Goal: Task Accomplishment & Management: Use online tool/utility

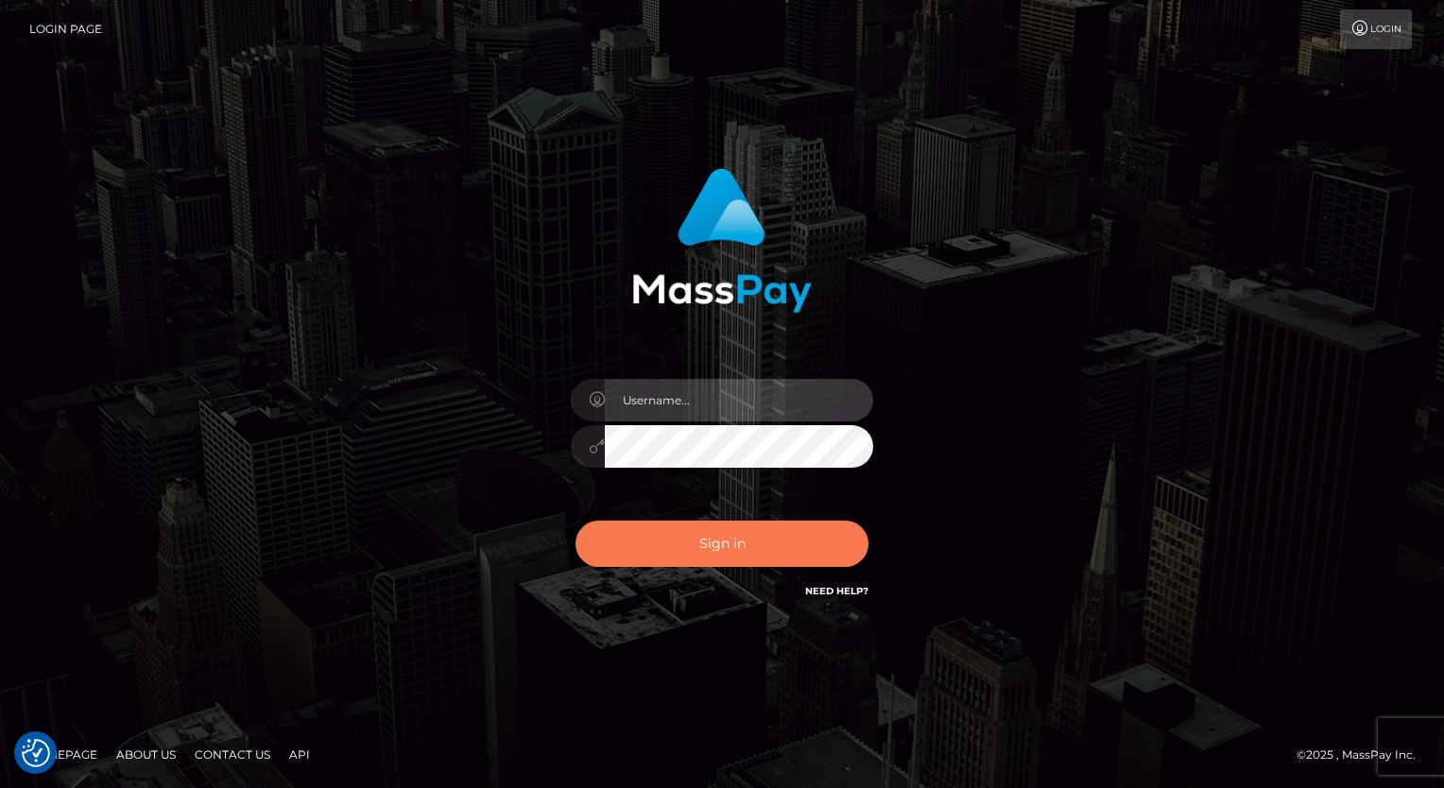
type input "aly.ignite"
click at [724, 528] on button "Sign in" at bounding box center [721, 544] width 293 height 46
type input "aly.ignite"
click at [726, 539] on button "Sign in" at bounding box center [721, 544] width 293 height 46
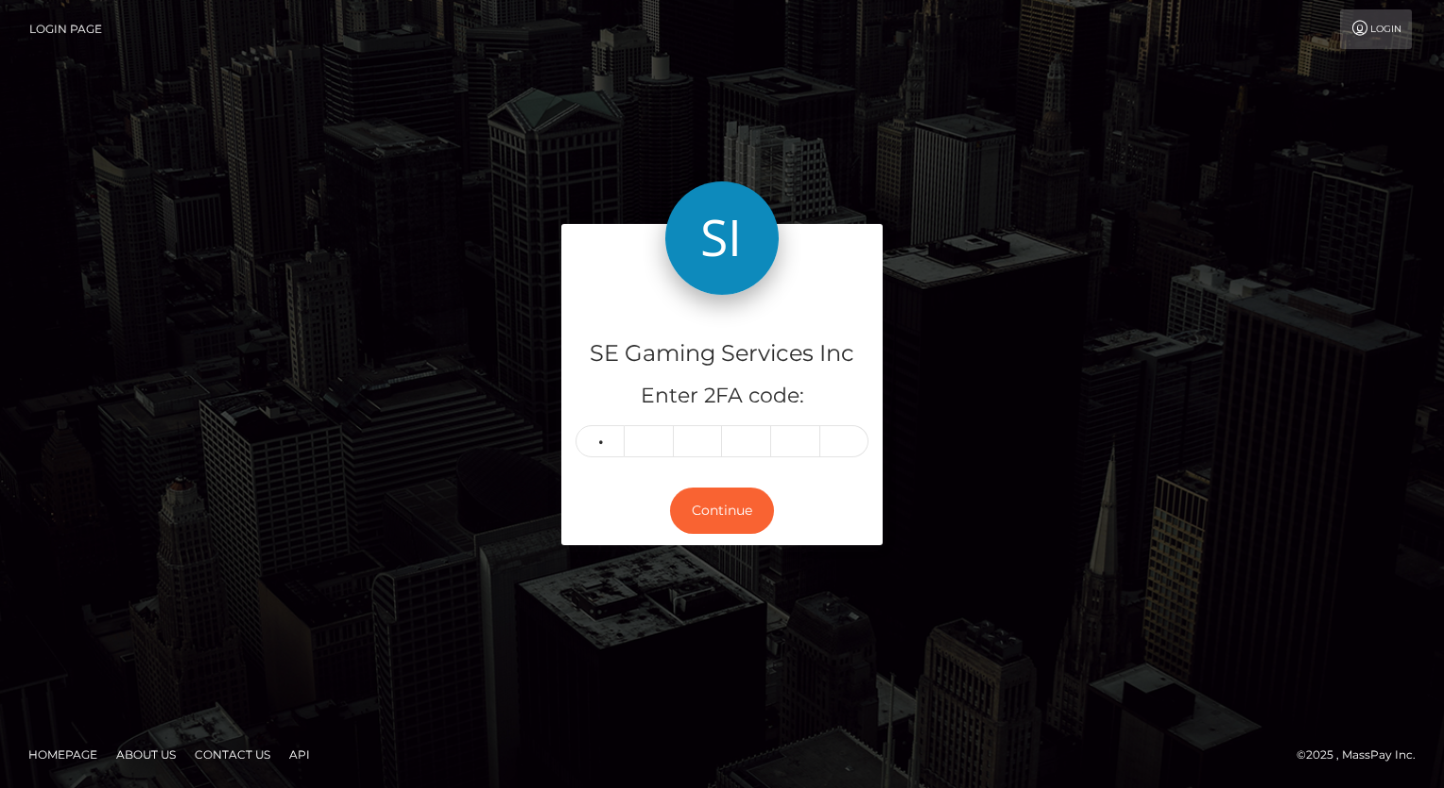
type input "1"
type input "5"
type input "9"
type input "0"
type input "1"
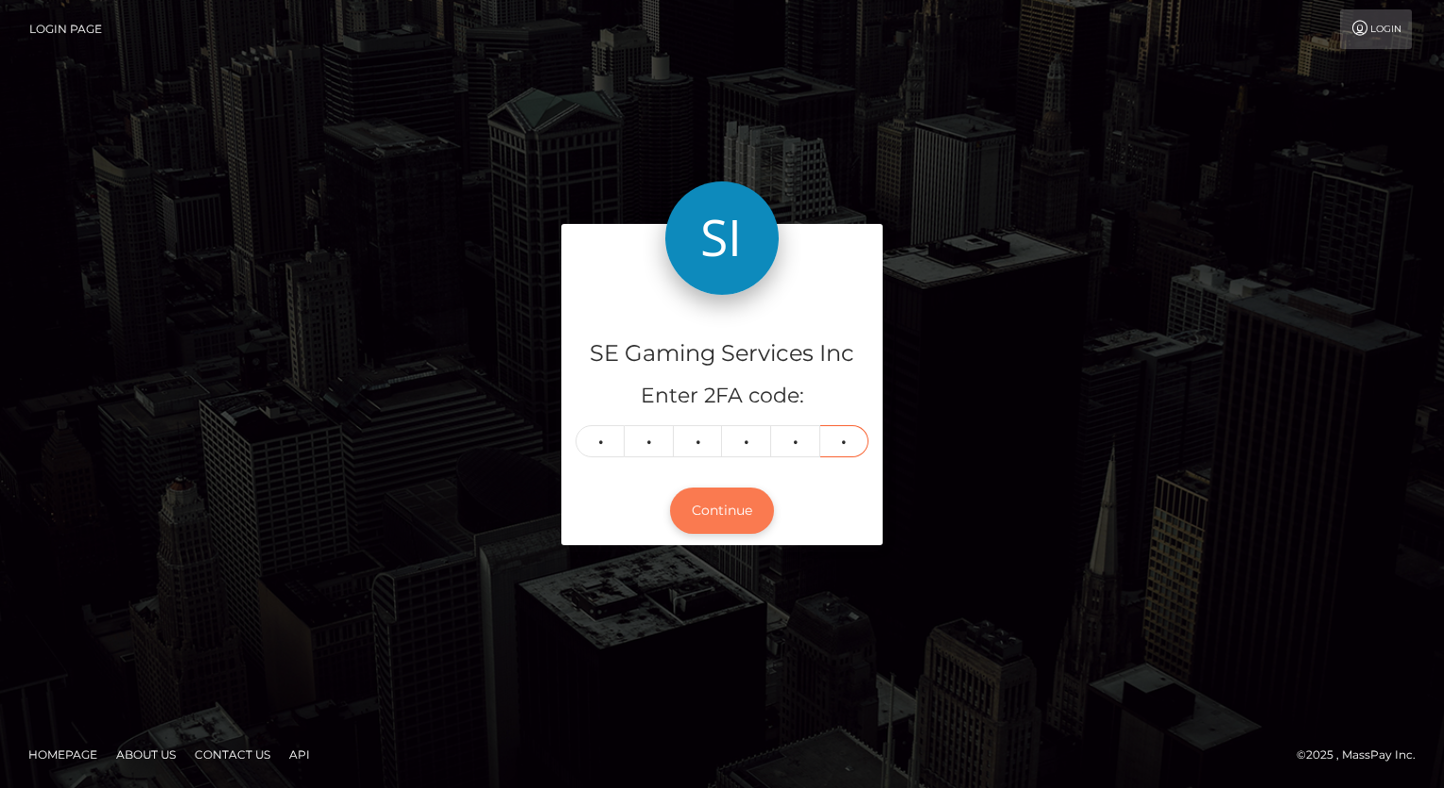
type input "3"
click at [728, 517] on button "Continue" at bounding box center [722, 511] width 104 height 46
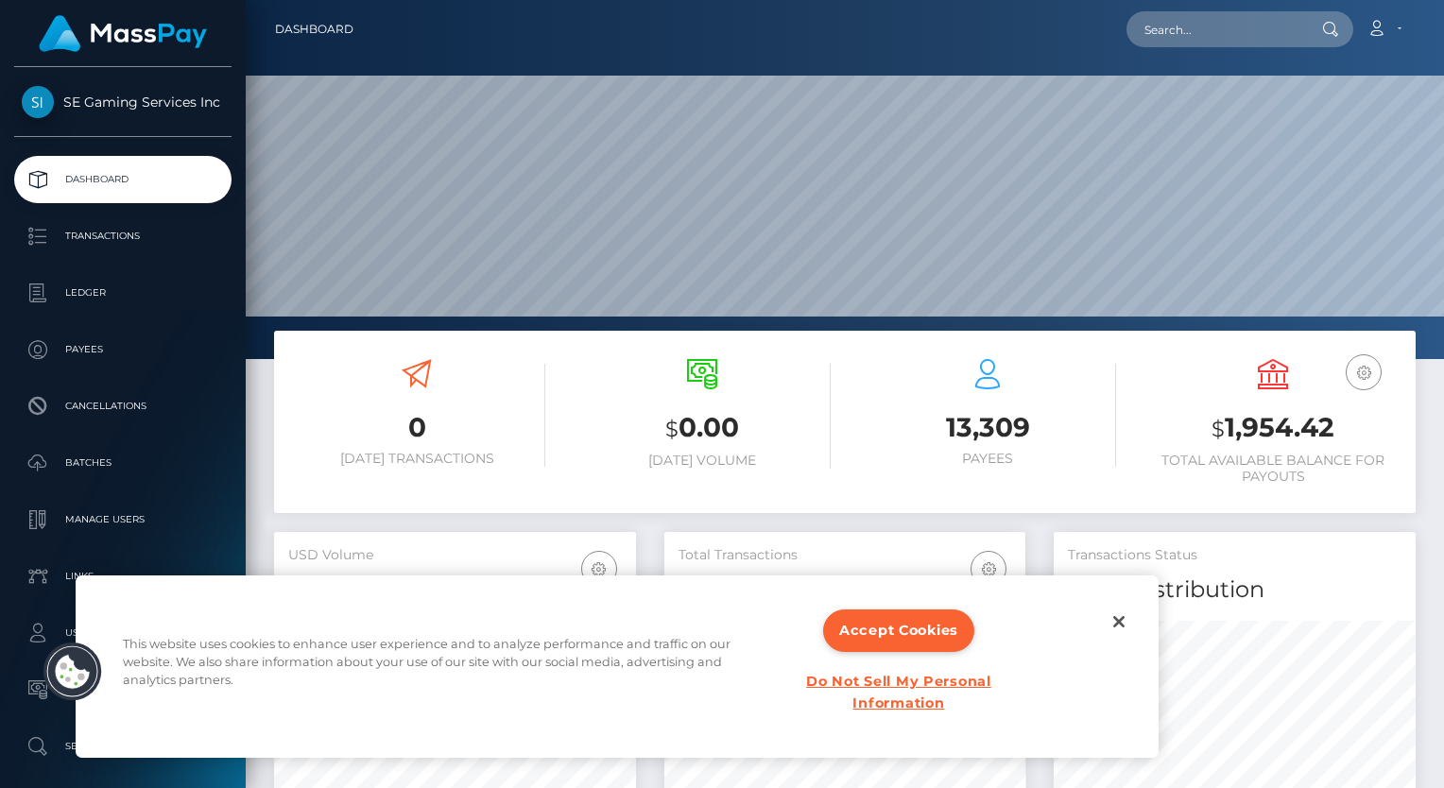
scroll to position [334, 362]
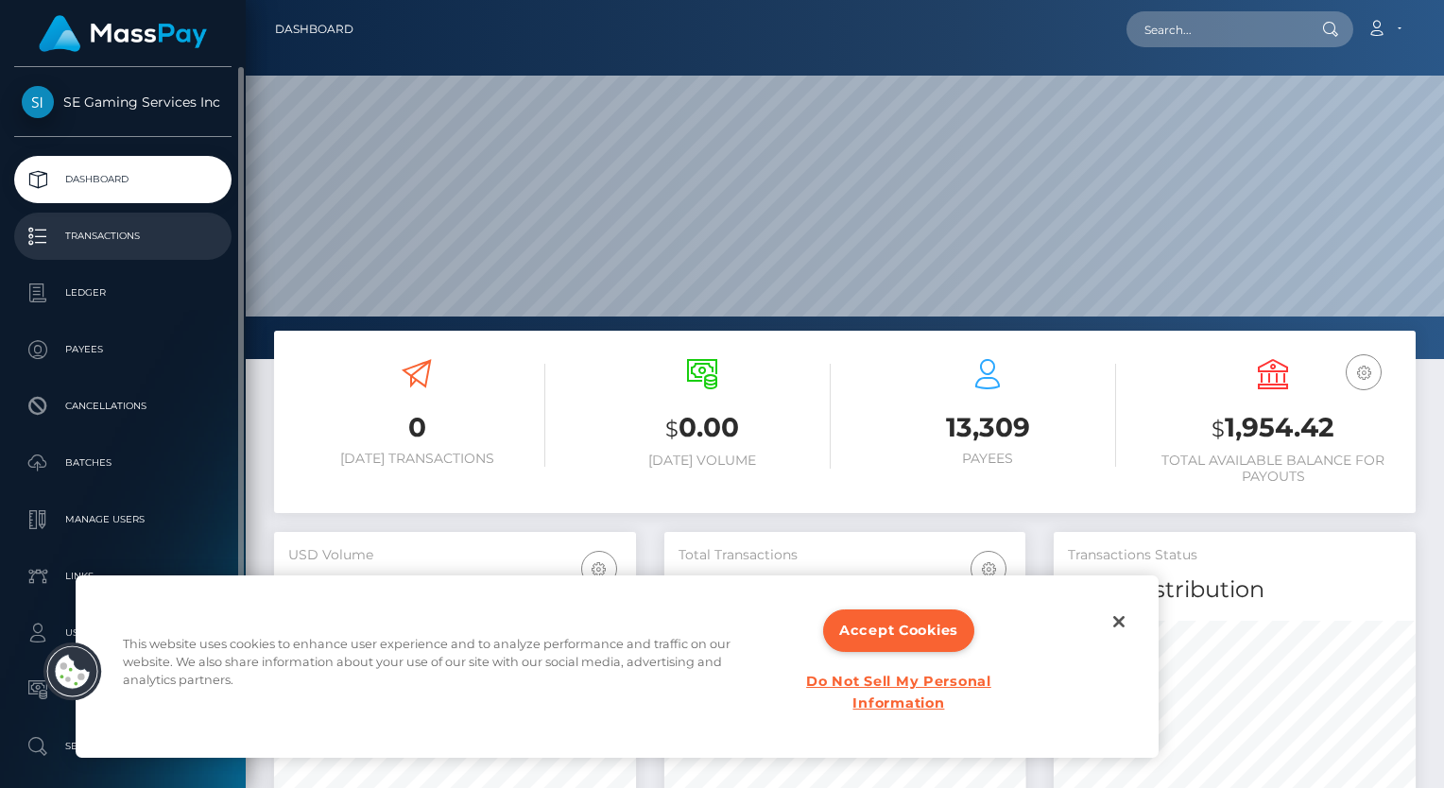
click at [107, 242] on p "Transactions" at bounding box center [123, 236] width 202 height 28
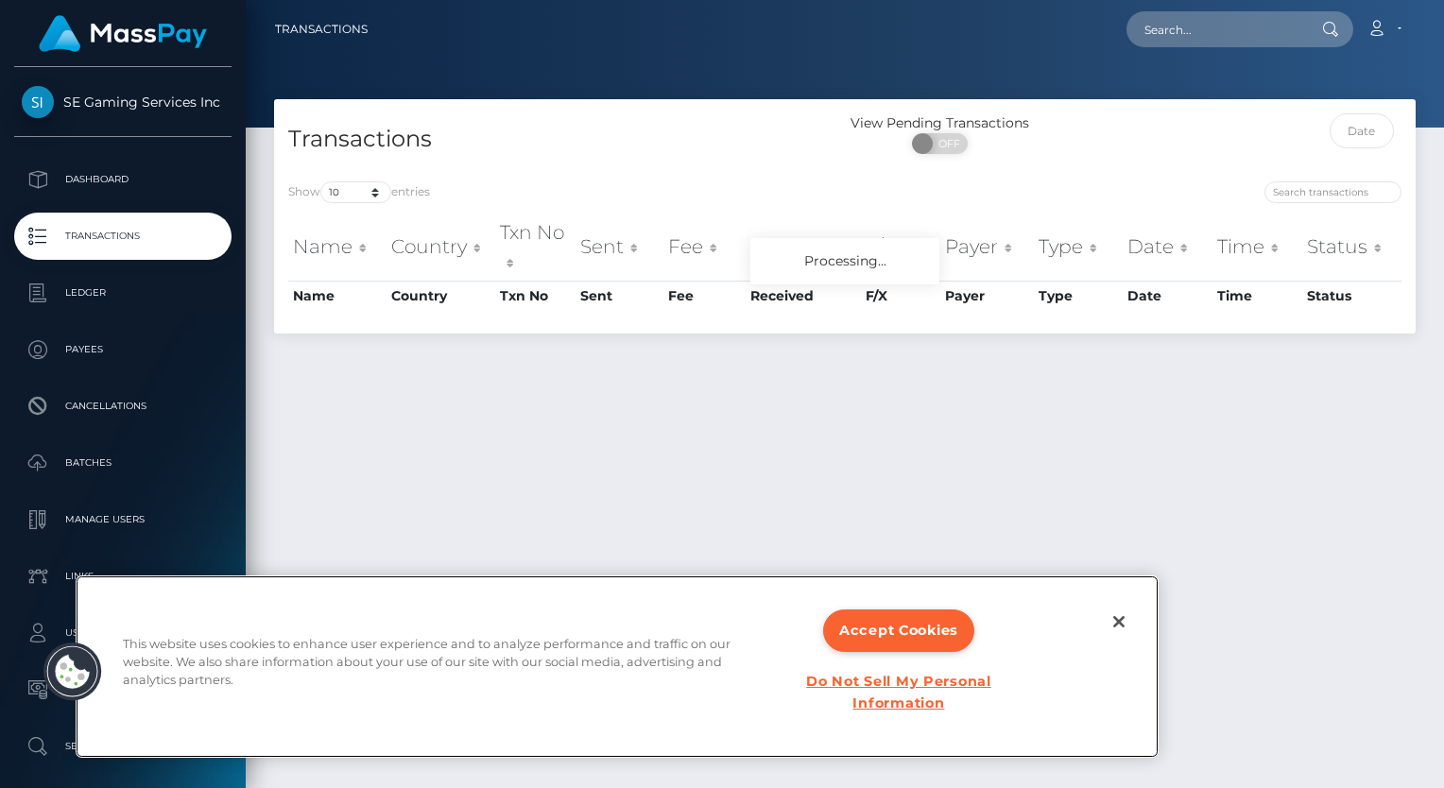
click at [933, 609] on div "Accept Cookies Do Not Sell My Personal Information" at bounding box center [898, 666] width 216 height 145
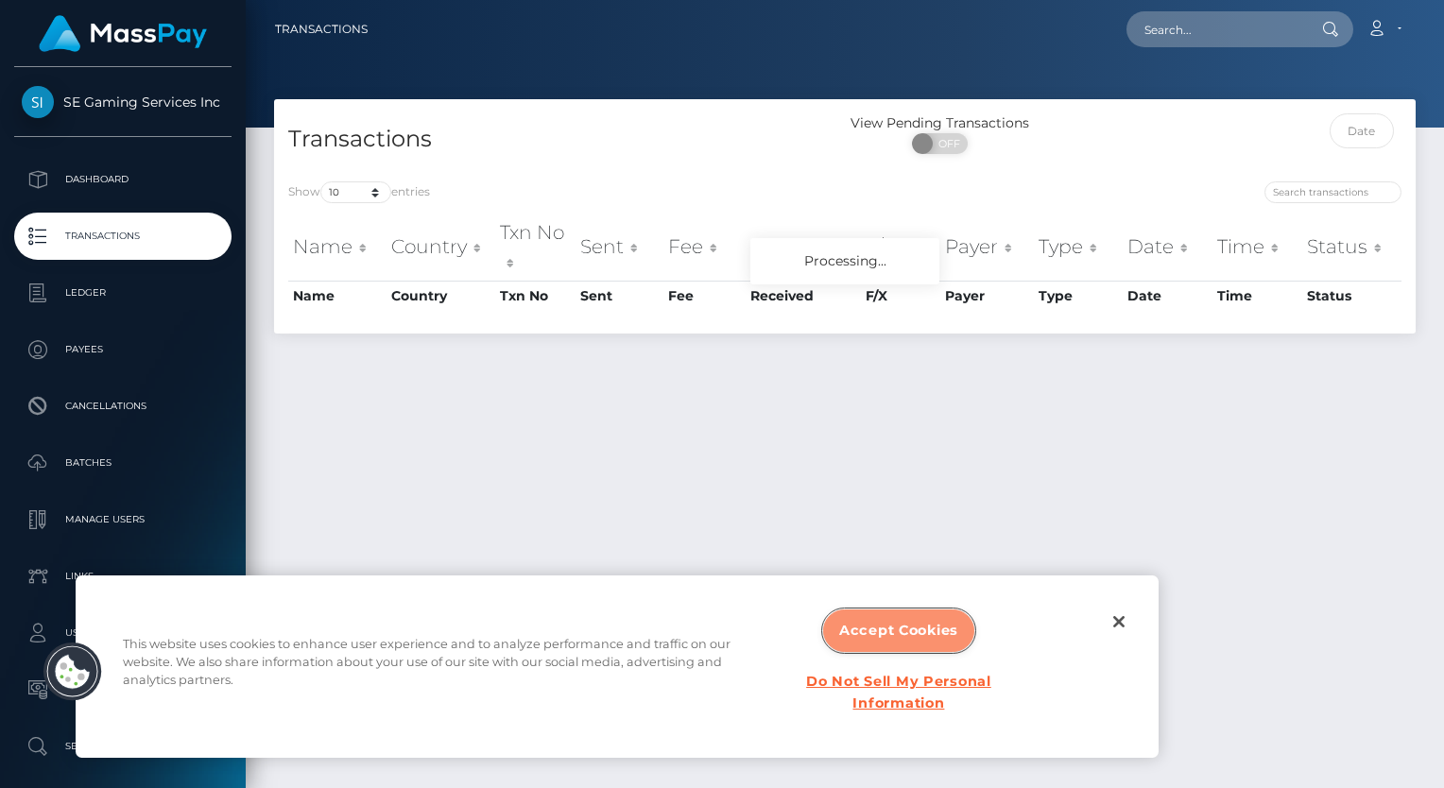
click at [902, 614] on button "Accept Cookies" at bounding box center [898, 630] width 151 height 43
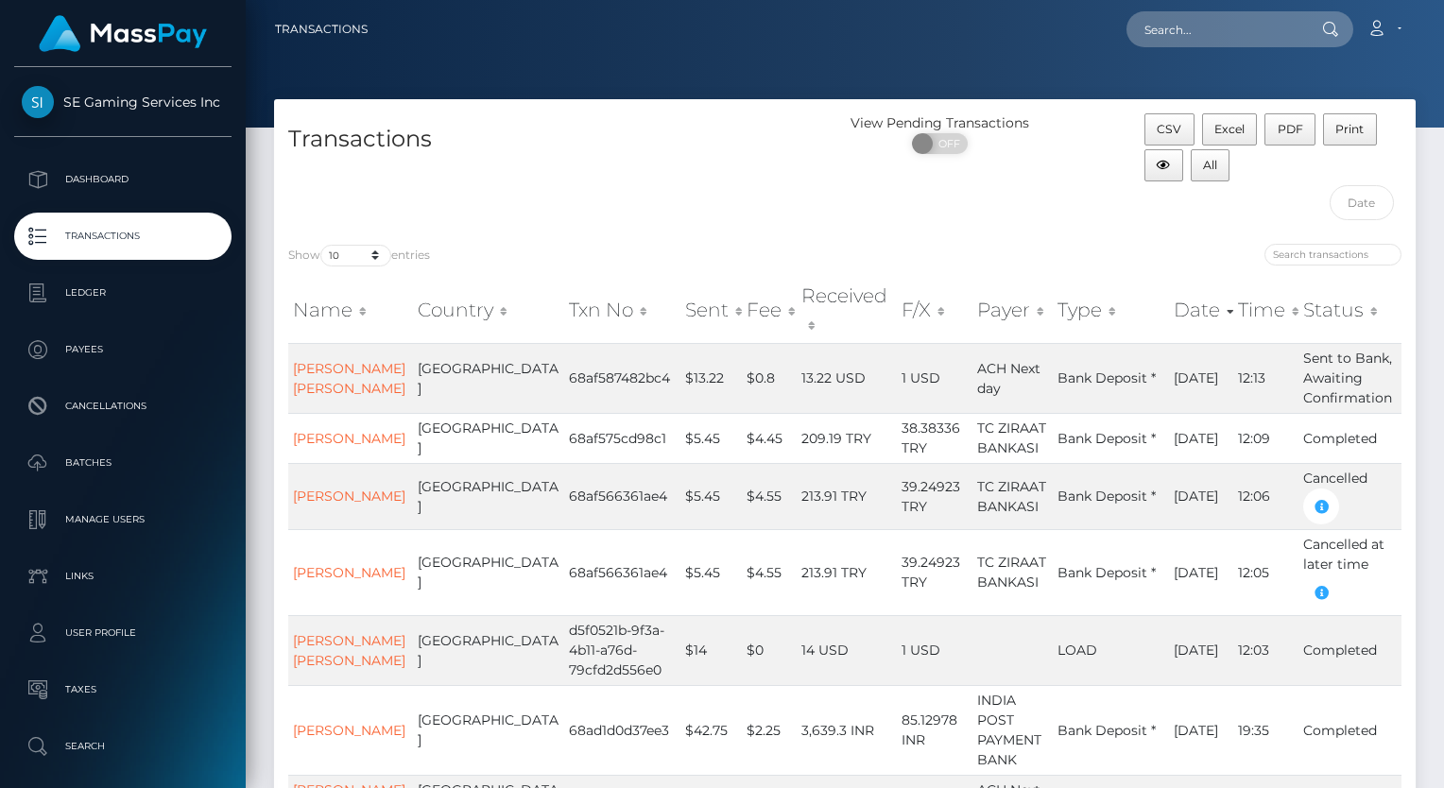
scroll to position [94, 0]
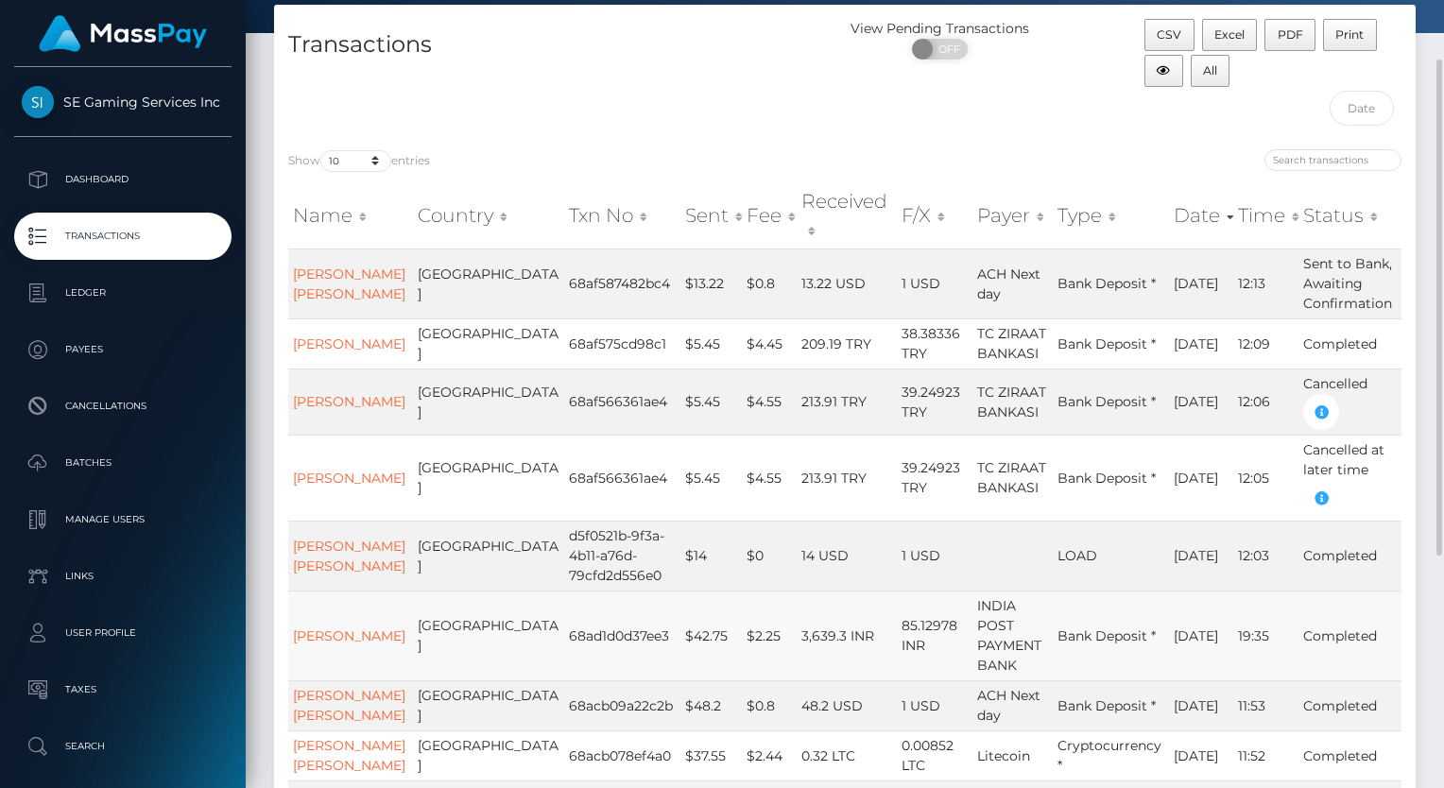
click at [350, 591] on td "ADITYA MOHAN" at bounding box center [350, 636] width 125 height 90
click at [323, 627] on link "ADITYA MOHAN" at bounding box center [349, 635] width 112 height 17
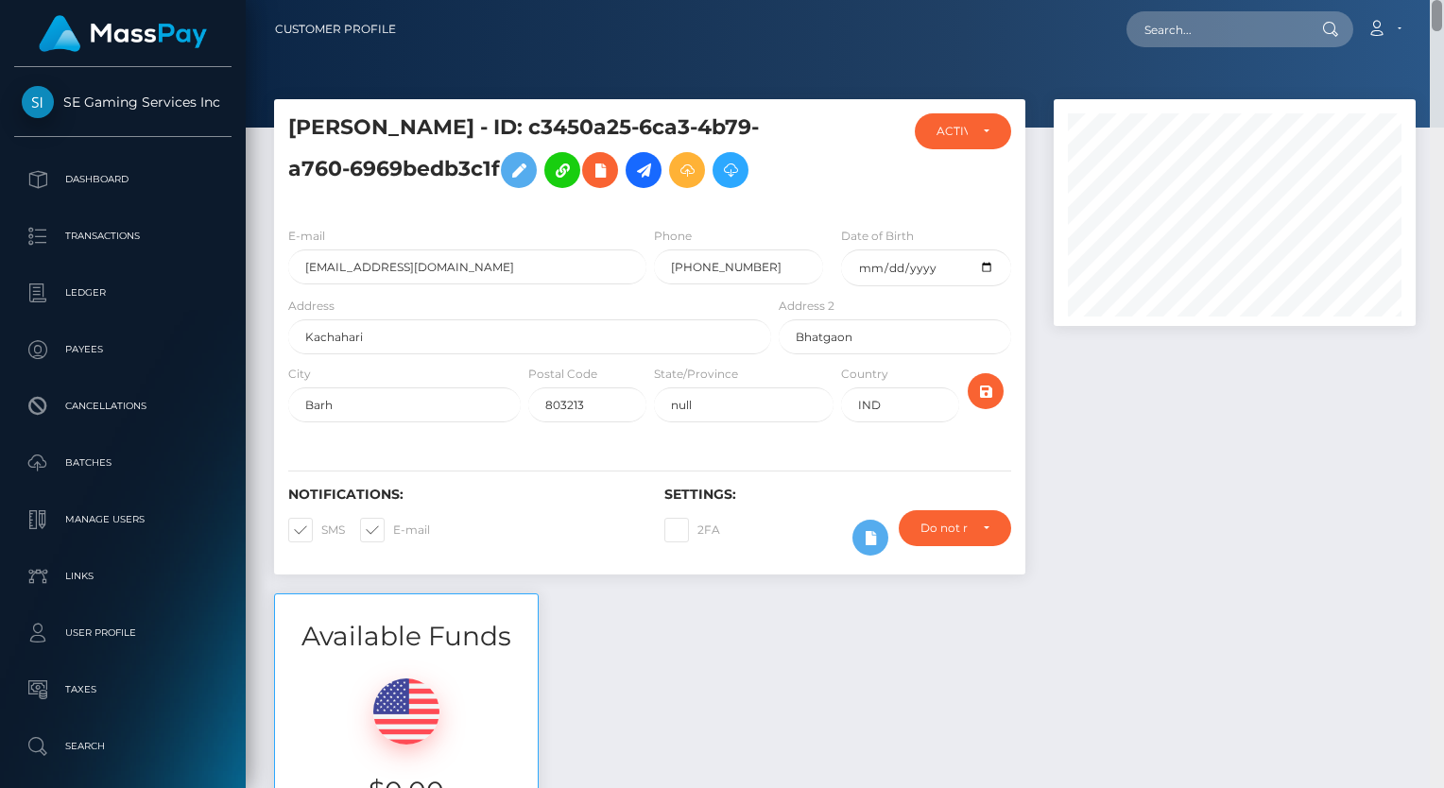
drag, startPoint x: 1435, startPoint y: 505, endPoint x: 1439, endPoint y: -22, distance: 526.3
click at [1439, 0] on html "SE Gaming Services Inc Dashboard Transactions Ledger Payees Links" at bounding box center [722, 394] width 1444 height 788
click at [680, 165] on icon at bounding box center [687, 171] width 23 height 24
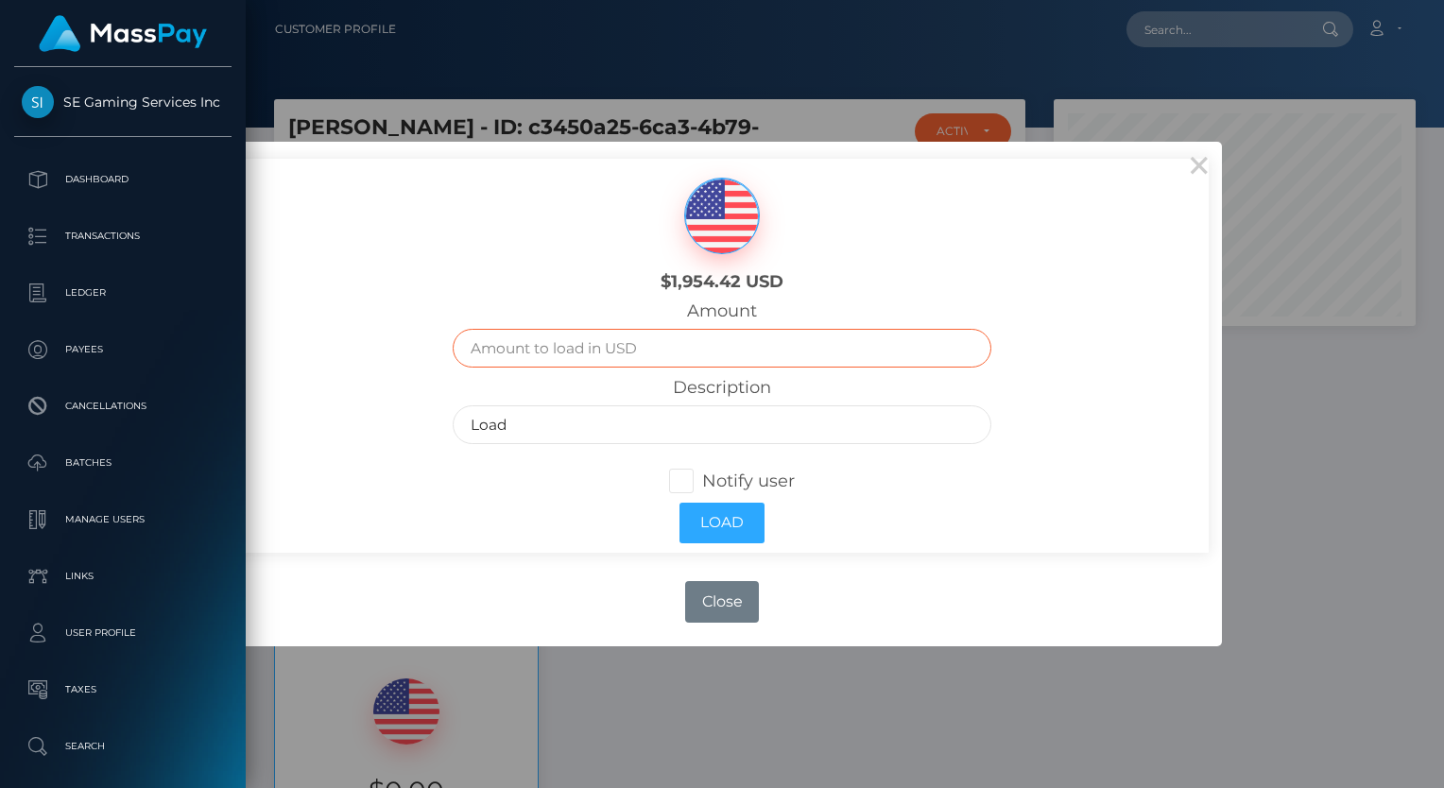
click at [621, 346] on input "text" at bounding box center [723, 348] width 540 height 39
type input "47.25"
click at [579, 440] on input "Load" at bounding box center [723, 424] width 540 height 39
type input "Load- Mod Stipend plus monthly fee"
click at [702, 486] on span at bounding box center [702, 481] width 0 height 21
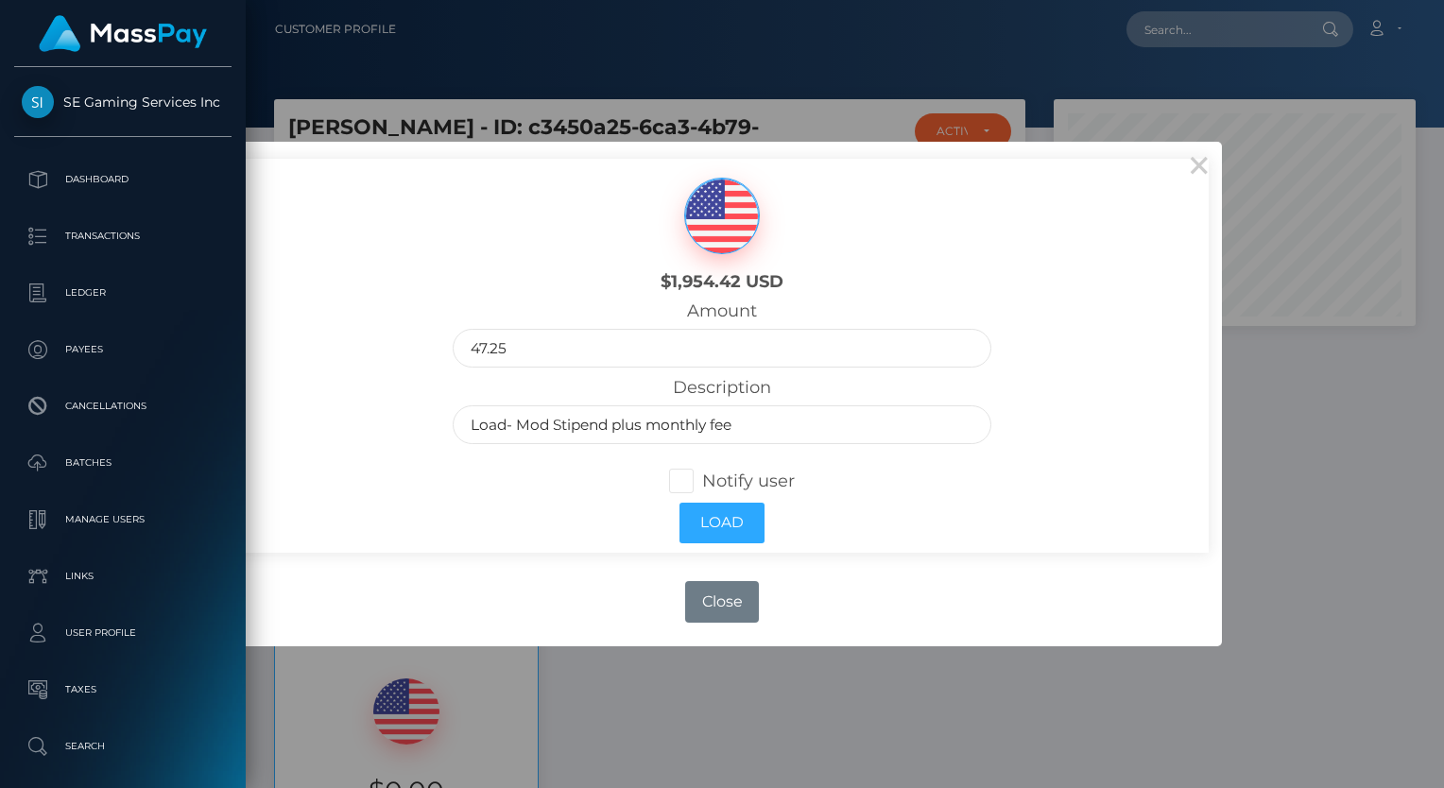
click at [687, 485] on input "Notify user" at bounding box center [689, 478] width 12 height 12
checkbox input "true"
click at [699, 522] on button "Load" at bounding box center [721, 523] width 85 height 41
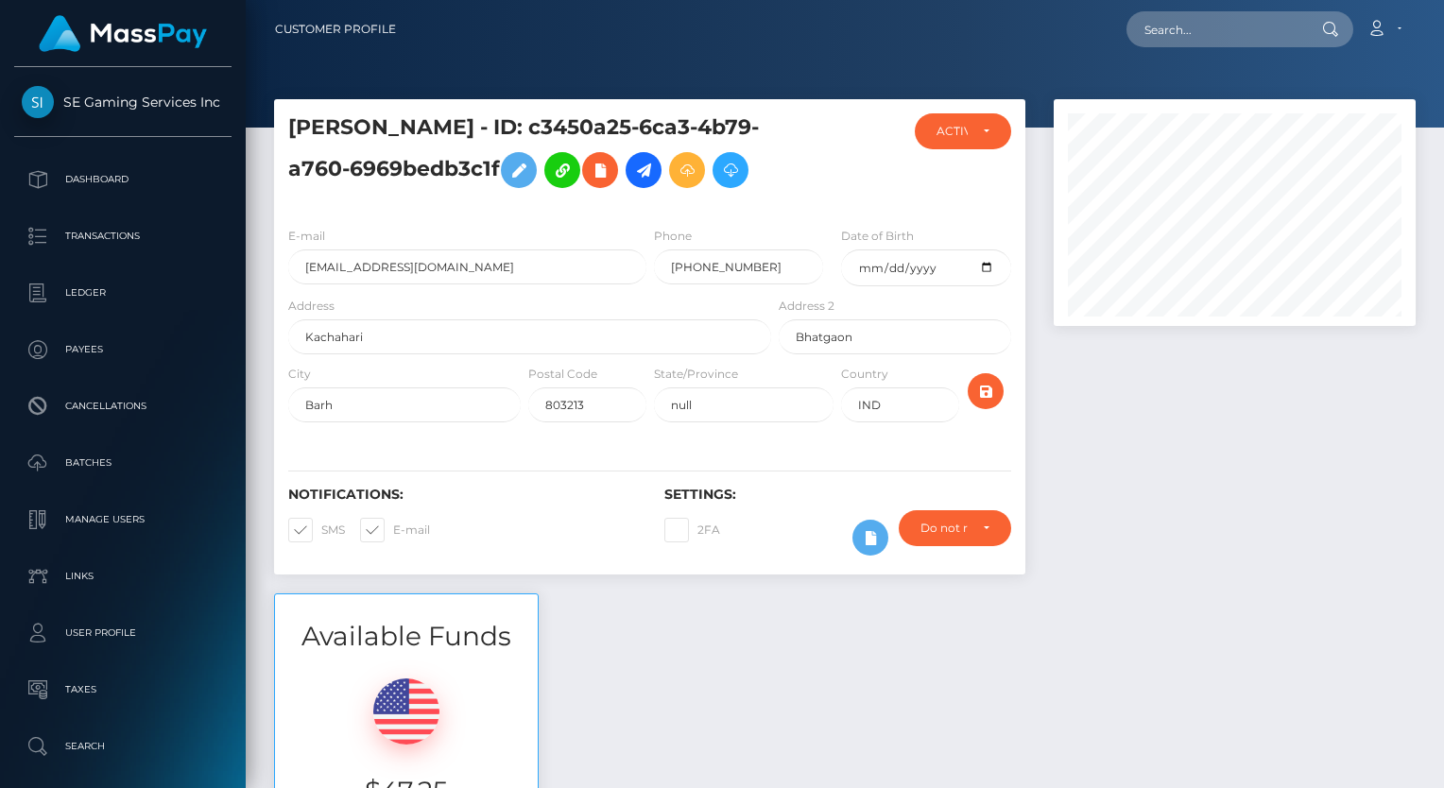
scroll to position [227, 362]
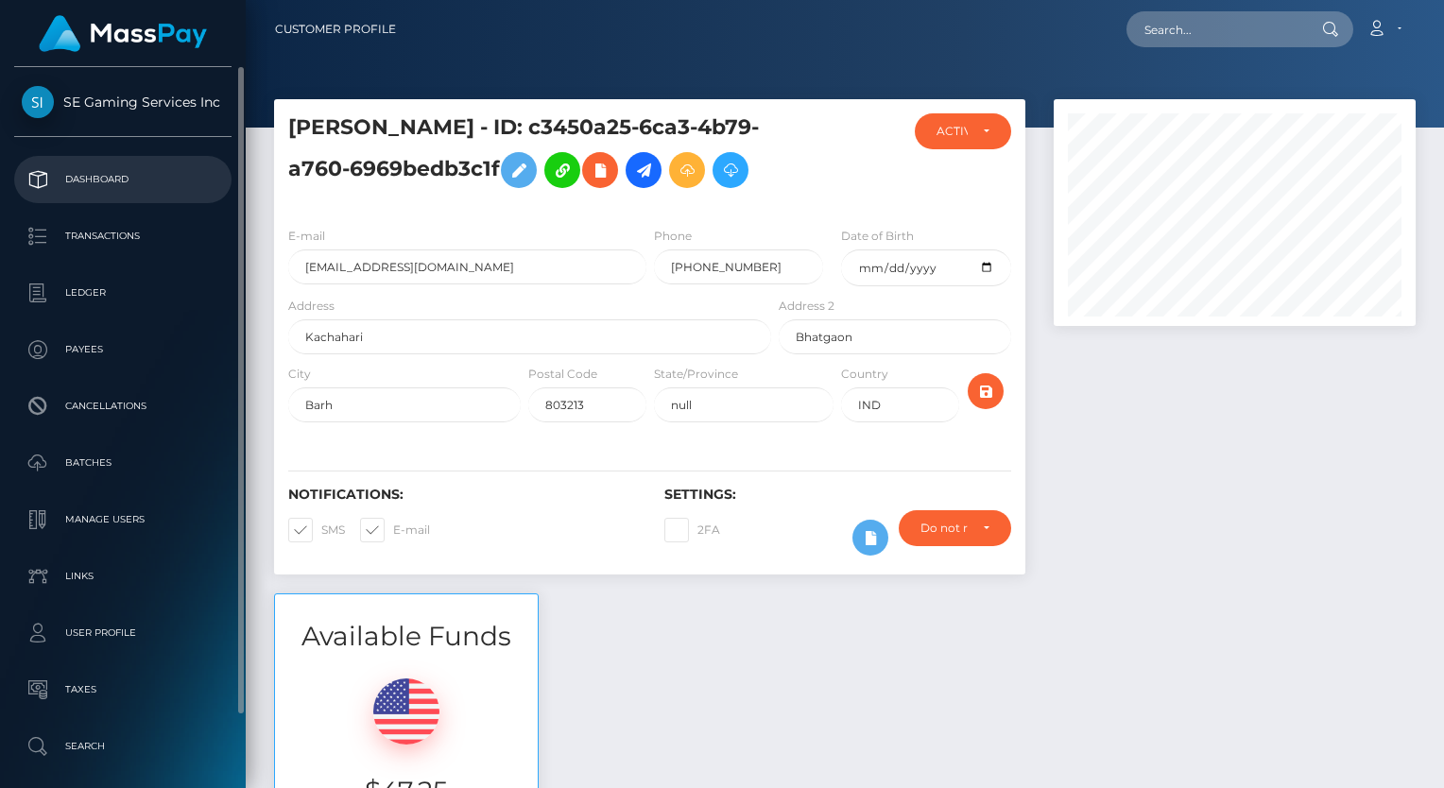
click at [110, 177] on p "Dashboard" at bounding box center [123, 179] width 202 height 28
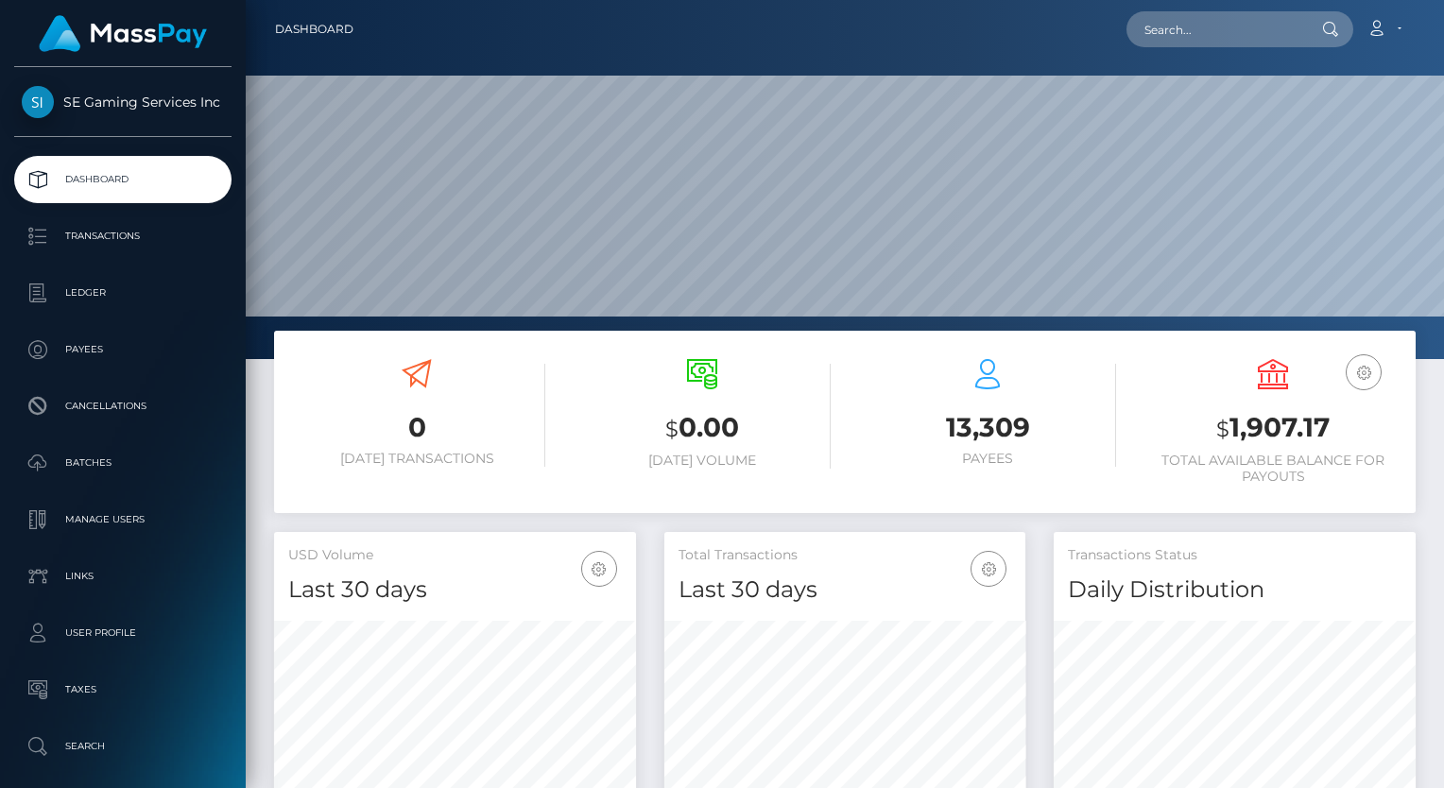
scroll to position [334, 362]
